Goal: Find specific page/section: Find specific page/section

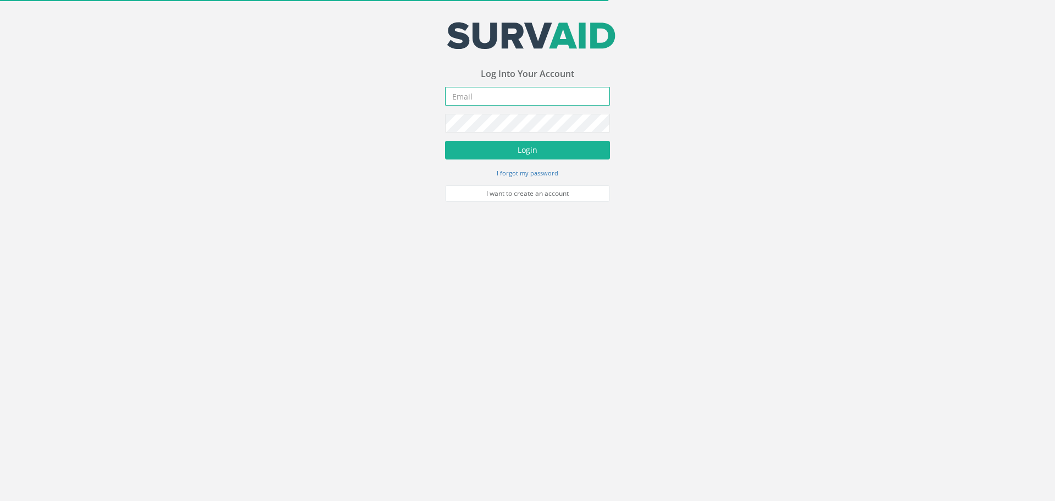
click at [461, 97] on input "email" at bounding box center [527, 96] width 165 height 19
type input "[PERSON_NAME][EMAIL_ADDRESS][PERSON_NAME][DOMAIN_NAME]"
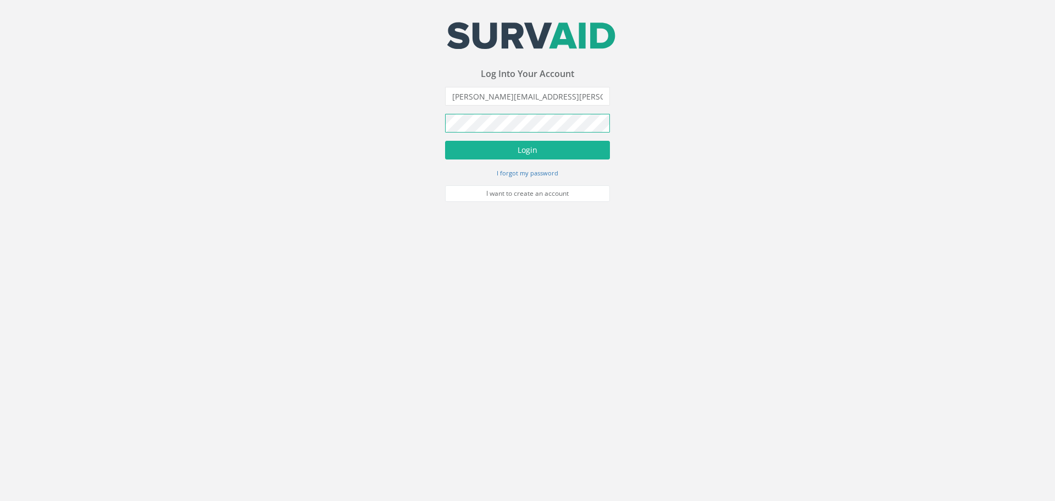
click at [445, 141] on button "Login" at bounding box center [527, 150] width 165 height 19
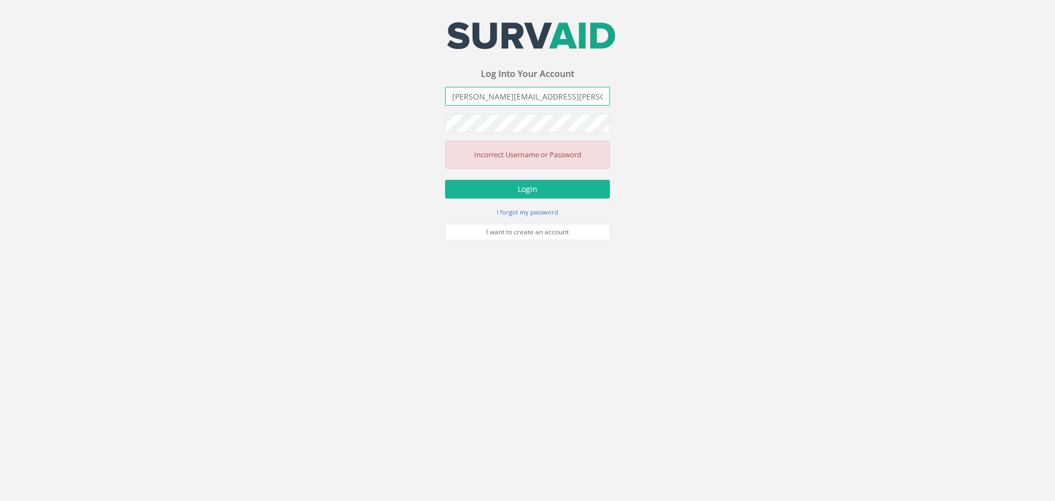
click at [492, 103] on input "[PERSON_NAME][EMAIL_ADDRESS][PERSON_NAME][DOMAIN_NAME]" at bounding box center [527, 96] width 165 height 19
click at [409, 123] on div "Your email address was sucessfully verified - please login below to continue Yo…" at bounding box center [527, 120] width 1055 height 240
click at [445, 180] on button "Login" at bounding box center [527, 189] width 165 height 19
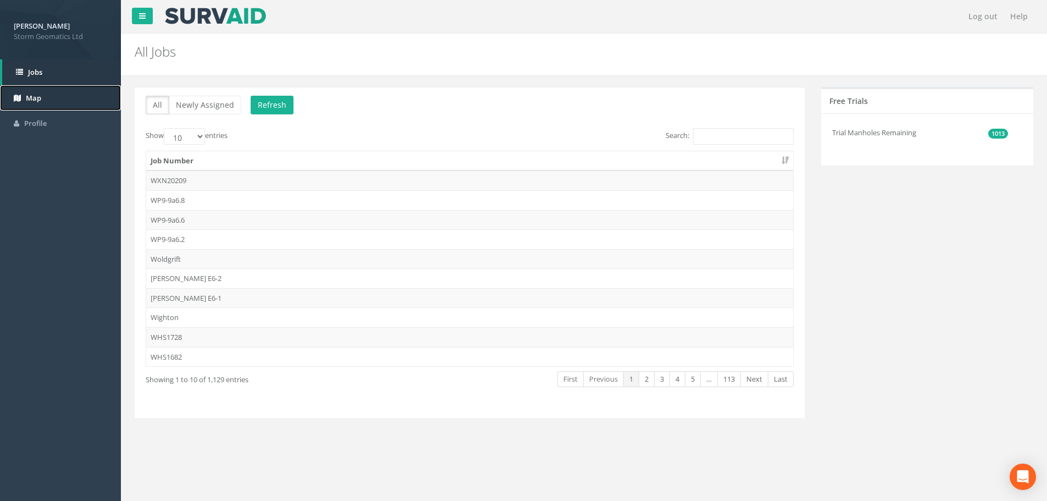
click at [52, 97] on link "Map" at bounding box center [60, 98] width 121 height 26
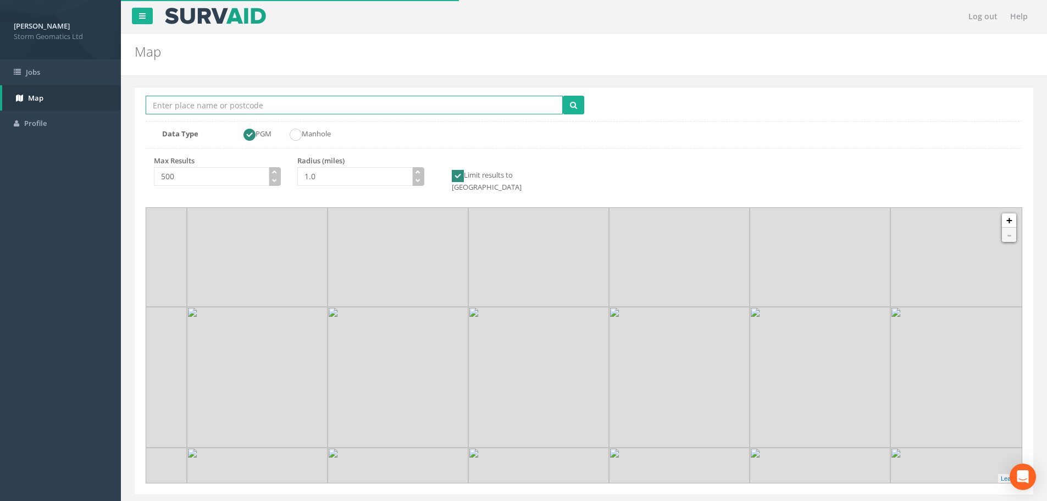
click at [198, 103] on input "Location Search Box" at bounding box center [354, 105] width 417 height 19
type input "surfleet"
click at [563, 96] on button "submit" at bounding box center [573, 105] width 21 height 19
click at [419, 171] on icon "button" at bounding box center [418, 171] width 5 height 5
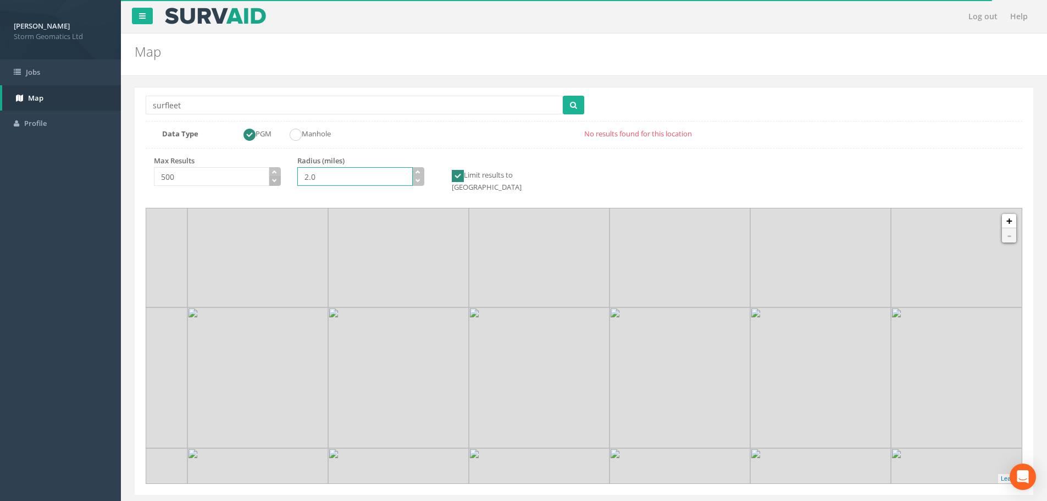
drag, startPoint x: 387, startPoint y: 174, endPoint x: 270, endPoint y: 176, distance: 117.6
click at [272, 178] on div "Max Results 500 Radius (miles) 2.0 Limit results to [GEOGRAPHIC_DATA]" at bounding box center [360, 178] width 447 height 45
type input "10.0"
click at [244, 115] on div "Location Search Box surfleet Multiple Locations Found" at bounding box center [365, 106] width 439 height 21
click at [234, 109] on input "surfleet" at bounding box center [354, 105] width 417 height 19
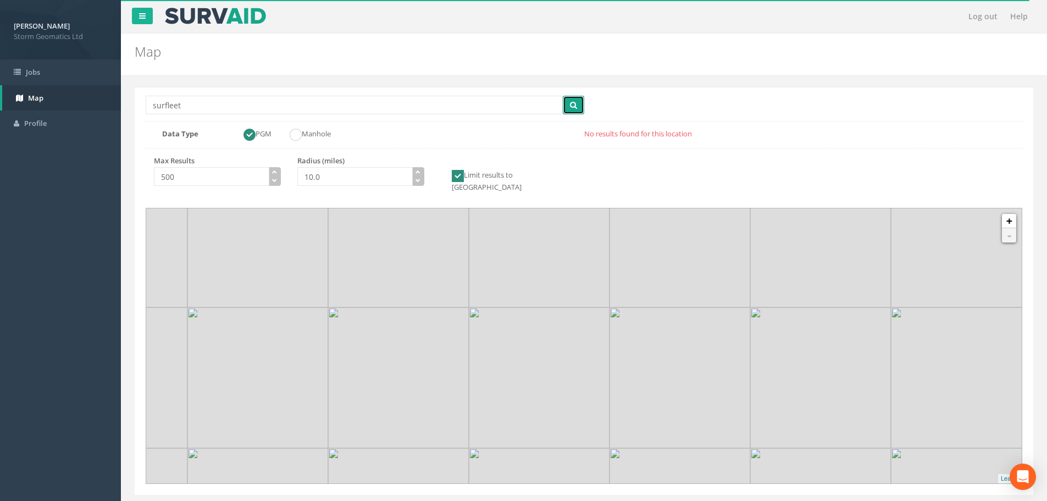
click at [577, 104] on icon "submit" at bounding box center [573, 105] width 7 height 8
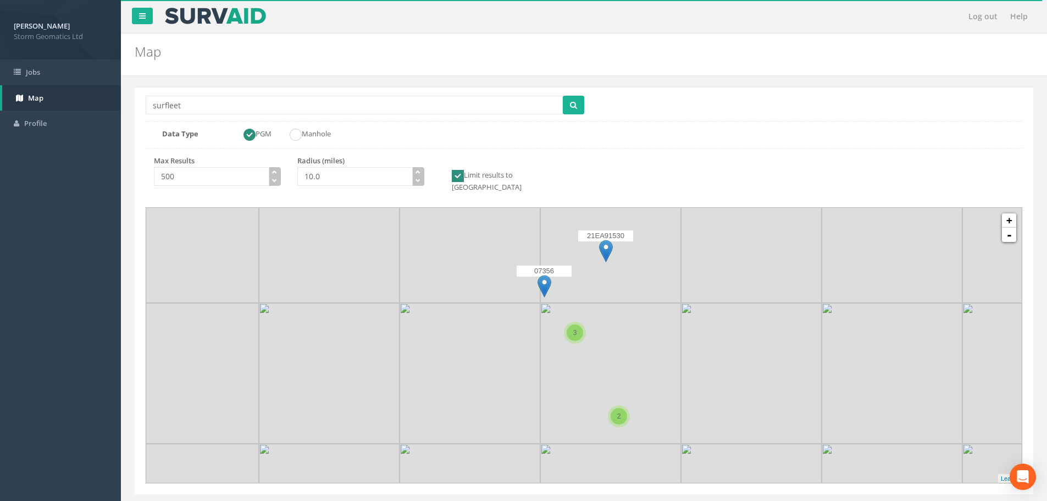
click at [640, 351] on img at bounding box center [610, 373] width 141 height 141
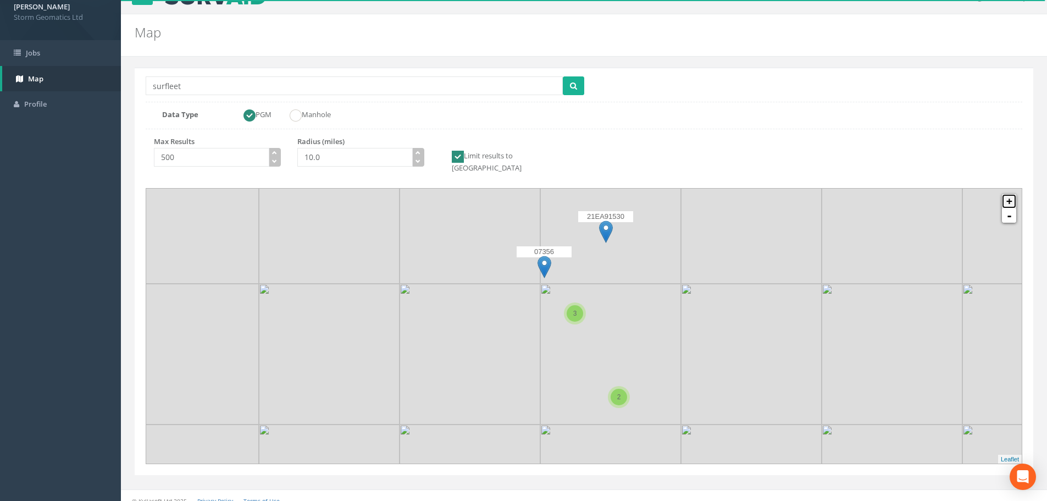
click at [1007, 194] on link "+" at bounding box center [1009, 201] width 14 height 14
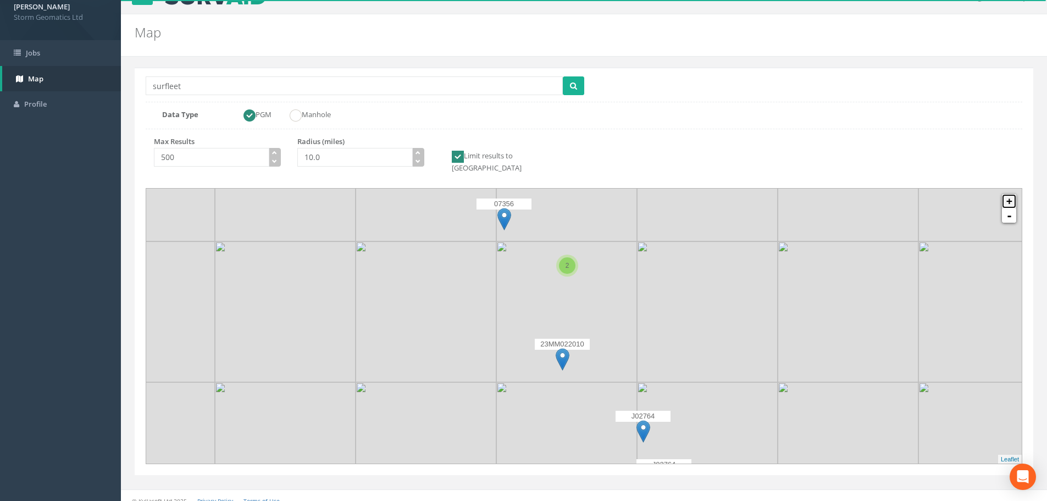
click at [1007, 194] on link "+" at bounding box center [1009, 201] width 14 height 14
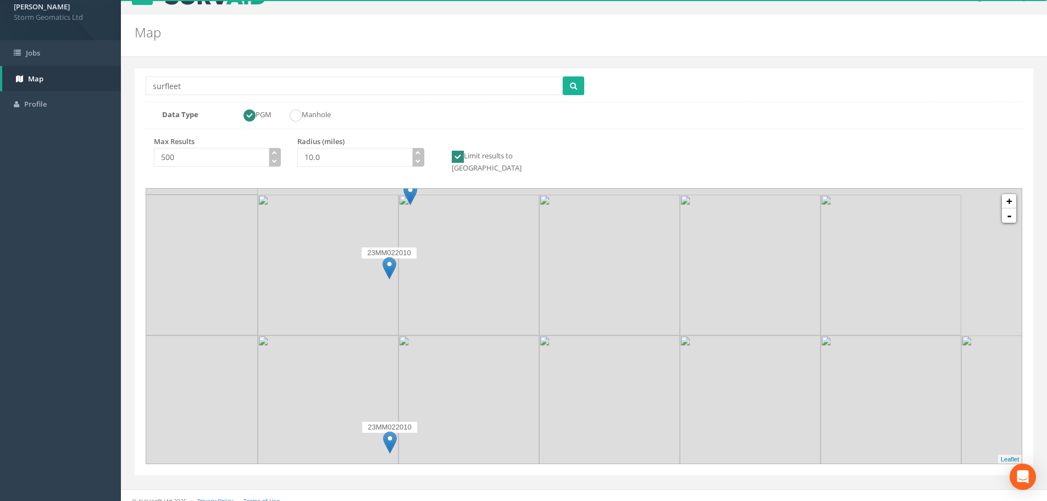
drag, startPoint x: 835, startPoint y: 322, endPoint x: 688, endPoint y: 359, distance: 152.0
click at [688, 359] on img at bounding box center [750, 405] width 141 height 141
